Goal: Go to known website: Go to known website

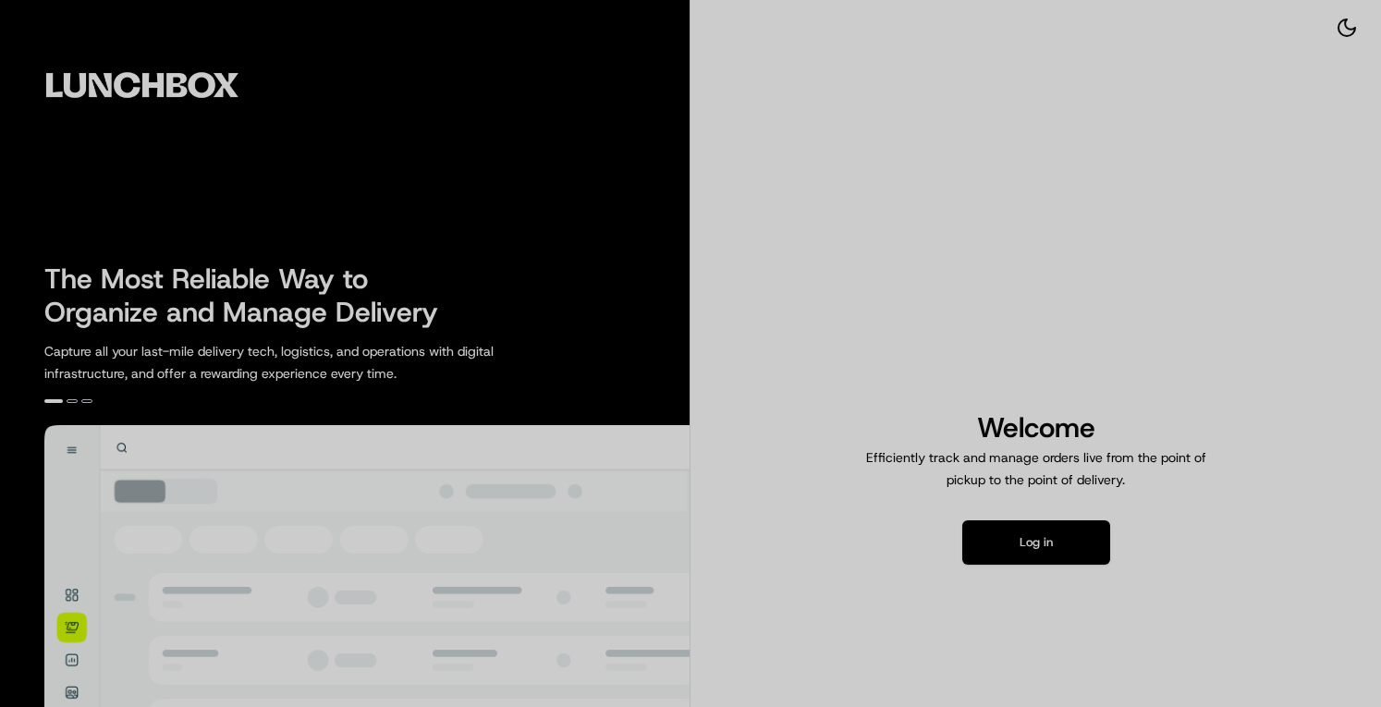
click at [1059, 491] on div at bounding box center [690, 353] width 1381 height 707
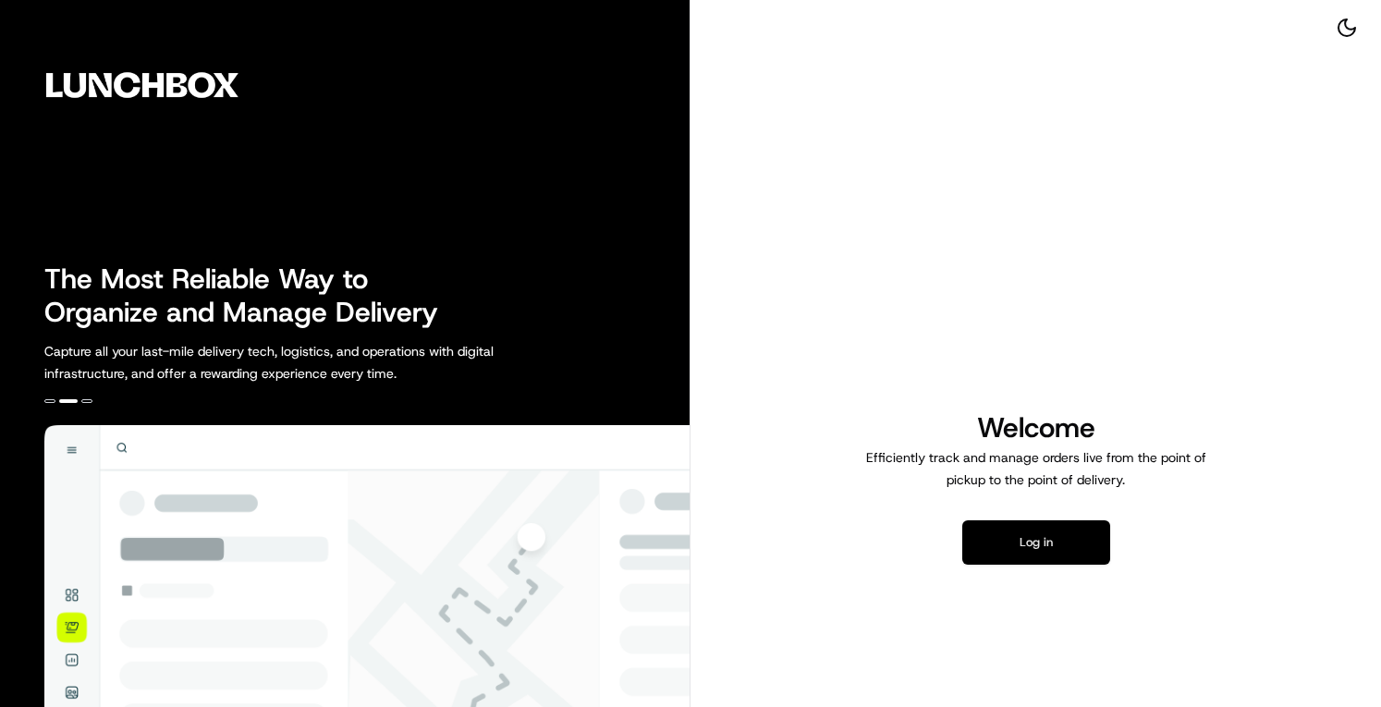
click at [1004, 524] on button "Log in" at bounding box center [1036, 542] width 148 height 44
